Goal: Information Seeking & Learning: Learn about a topic

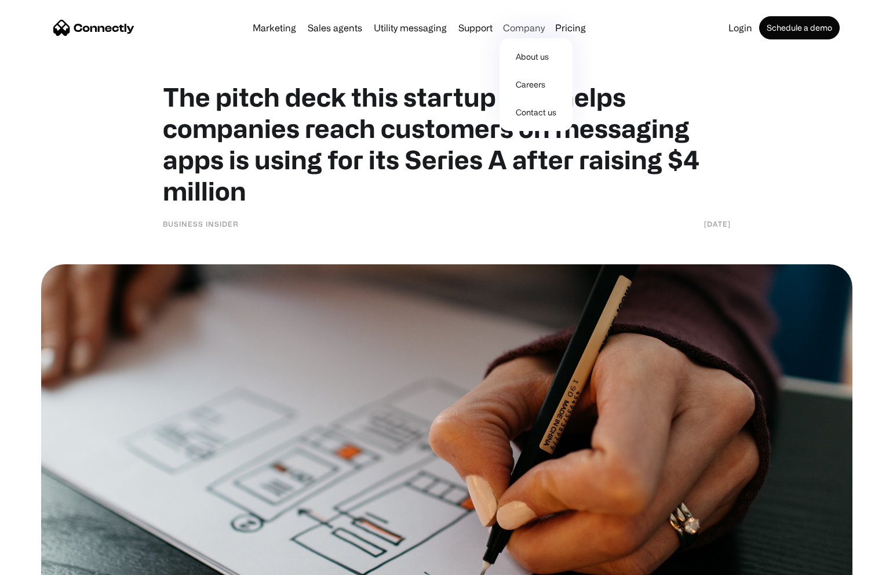
click at [526, 29] on div "Company" at bounding box center [524, 28] width 42 height 16
click at [521, 57] on link "About us" at bounding box center [536, 57] width 64 height 28
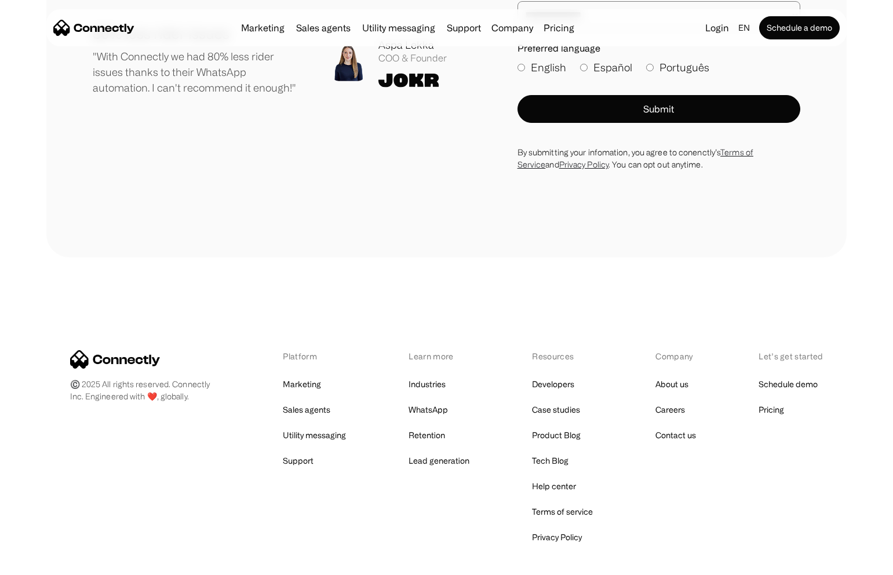
scroll to position [1626, 0]
